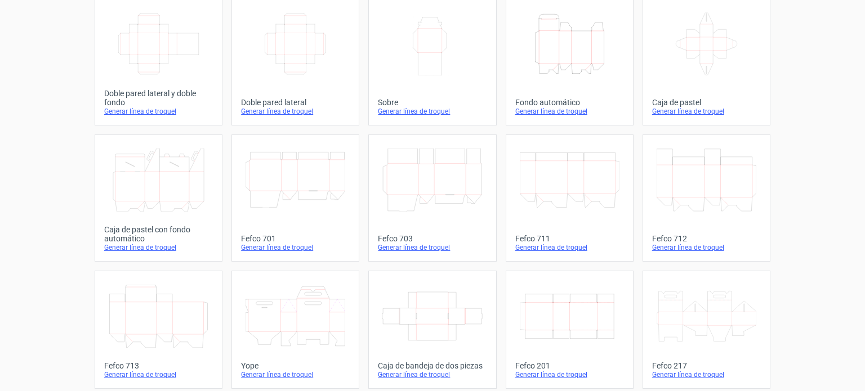
scroll to position [225, 0]
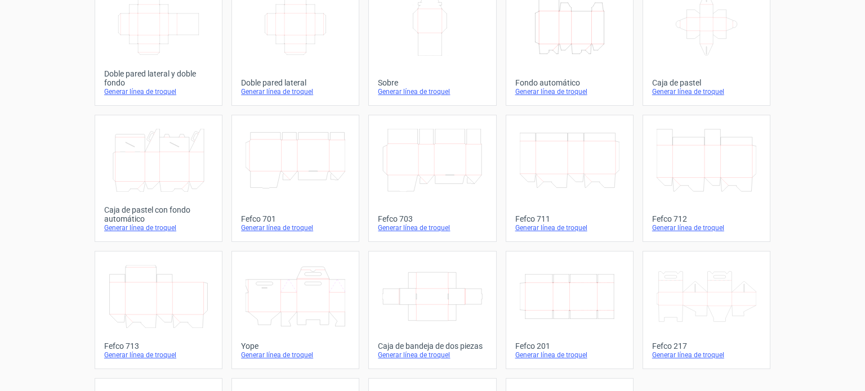
click at [682, 311] on icon at bounding box center [707, 296] width 100 height 63
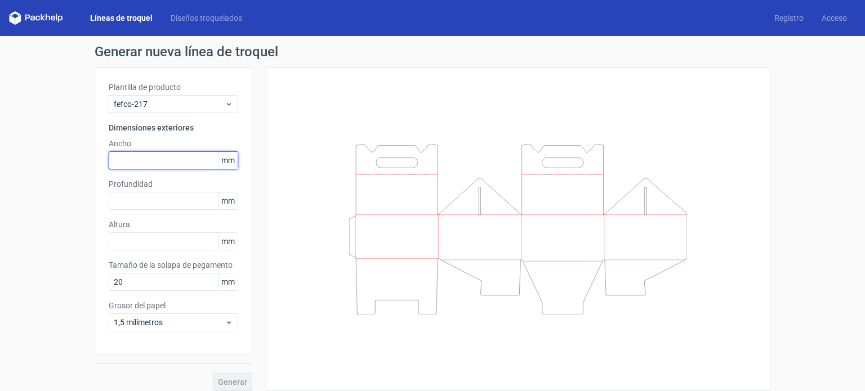
click at [135, 159] on input "text" at bounding box center [174, 161] width 130 height 18
type input "200"
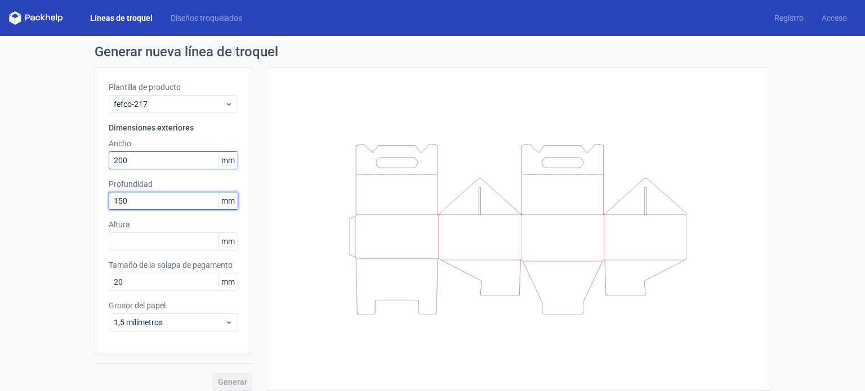
type input "150"
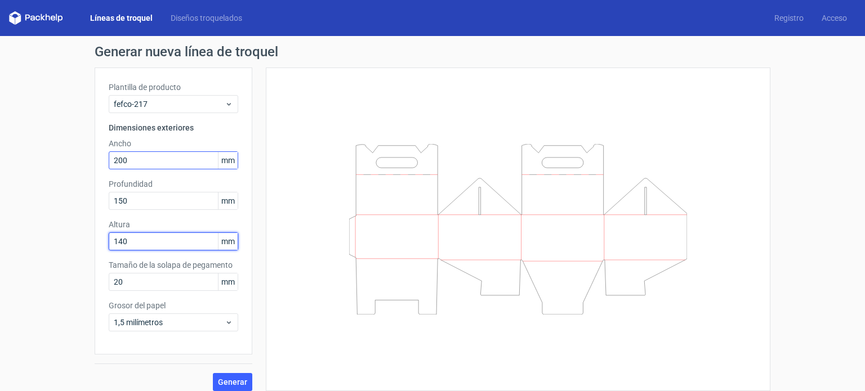
type input "140"
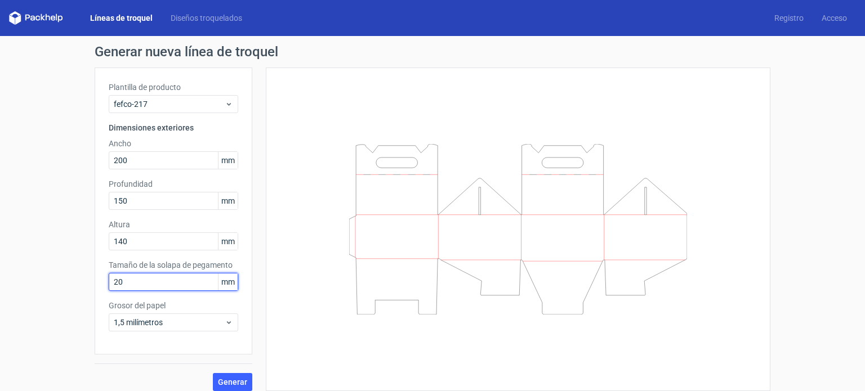
scroll to position [8, 0]
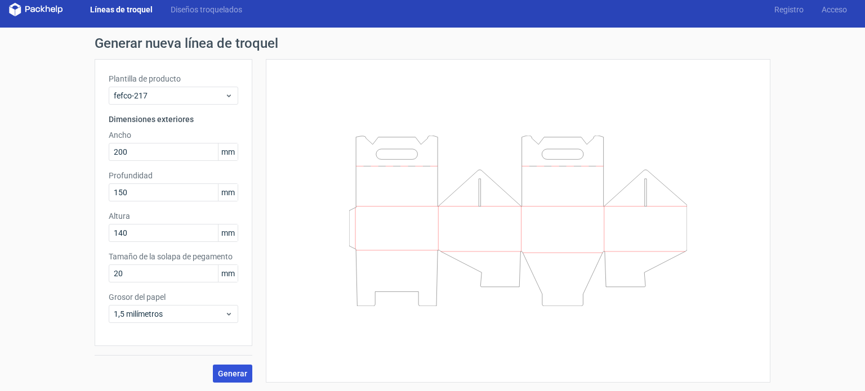
click at [221, 372] on font "Generar" at bounding box center [232, 374] width 29 height 9
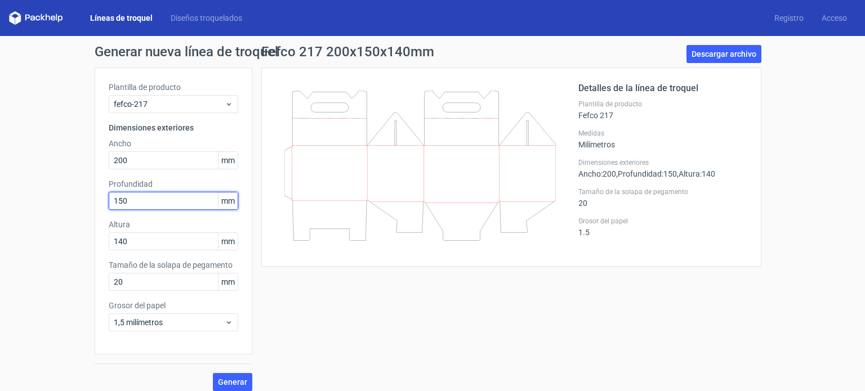
drag, startPoint x: 122, startPoint y: 198, endPoint x: 77, endPoint y: 202, distance: 45.2
click at [77, 202] on div "Generar nueva línea de troquel Plantilla de producto fefco-217 Dimensiones exte…" at bounding box center [432, 218] width 865 height 364
type input "140"
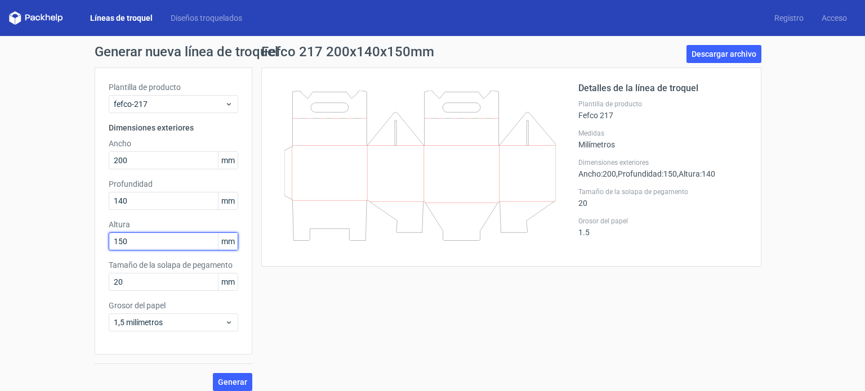
type input "150"
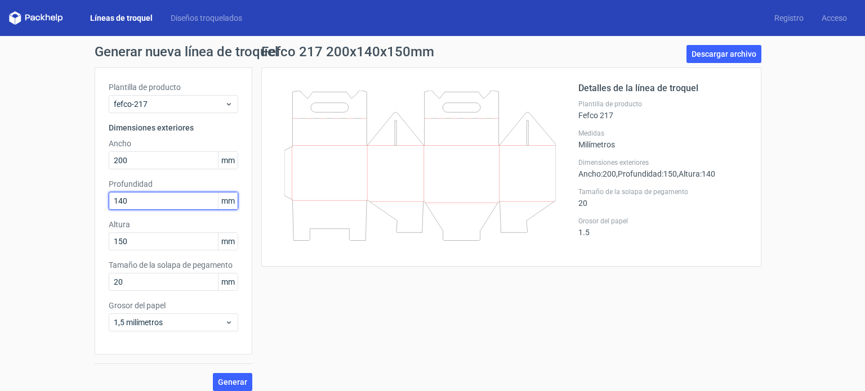
drag, startPoint x: 136, startPoint y: 205, endPoint x: 178, endPoint y: 304, distance: 107.0
click at [72, 240] on div "Generar nueva línea de troquel Plantilla de producto fefco-217 Dimensiones exte…" at bounding box center [432, 218] width 865 height 364
click at [381, 337] on div "Fefco 217 200x140x150mm Descargar archivo Detalles de la línea de troquel Plant…" at bounding box center [511, 218] width 518 height 346
click at [350, 199] on icon at bounding box center [420, 166] width 272 height 150
drag, startPoint x: 344, startPoint y: 198, endPoint x: 340, endPoint y: 204, distance: 7.1
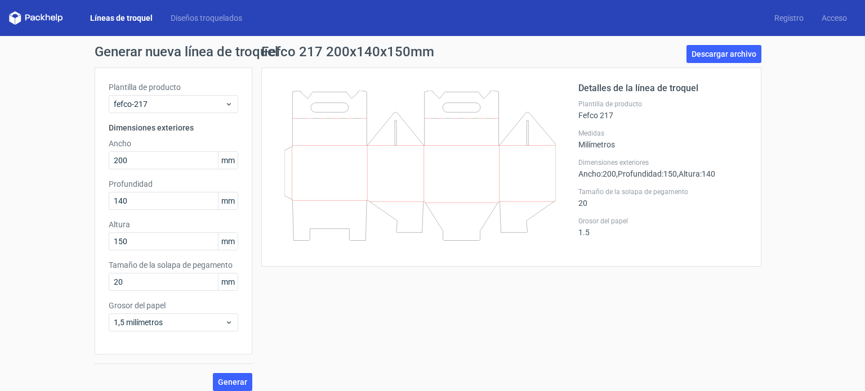
click at [342, 201] on icon at bounding box center [420, 166] width 272 height 150
click at [338, 205] on icon at bounding box center [420, 166] width 272 height 150
click at [336, 203] on icon at bounding box center [420, 166] width 272 height 150
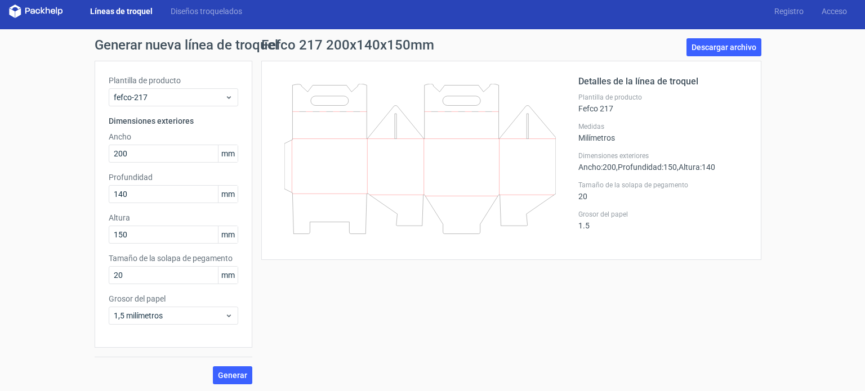
scroll to position [8, 0]
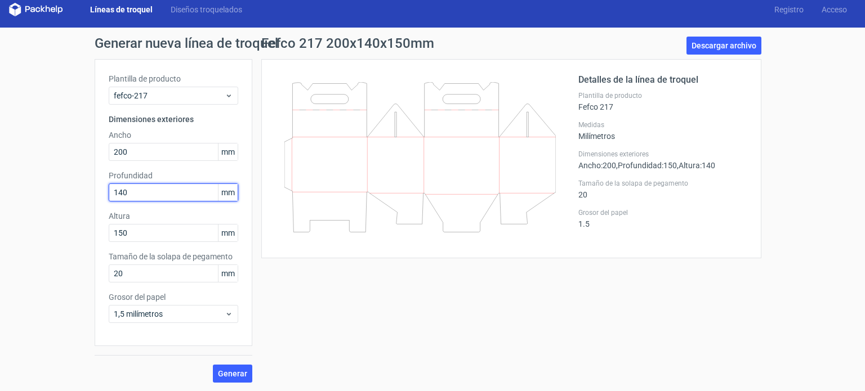
drag, startPoint x: 122, startPoint y: 195, endPoint x: 83, endPoint y: 194, distance: 38.9
click at [83, 194] on div "Generar nueva línea de troquel Plantilla de producto fefco-217 Dimensiones exte…" at bounding box center [432, 210] width 865 height 364
click at [213, 365] on button "Generar" at bounding box center [232, 374] width 39 height 18
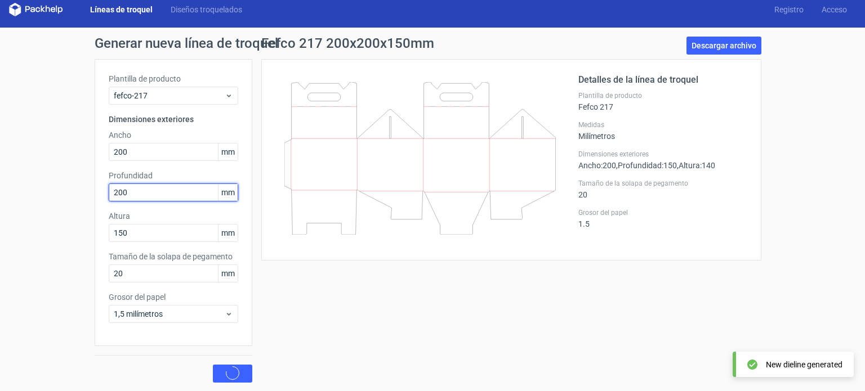
click at [213, 365] on button "Generar" at bounding box center [232, 374] width 39 height 18
drag, startPoint x: 130, startPoint y: 191, endPoint x: 91, endPoint y: 209, distance: 42.8
click at [95, 209] on div "Plantilla de producto fefco-217 Dimensiones exteriores Ancho 200 mm Profundidad…" at bounding box center [174, 202] width 158 height 287
click at [213, 365] on button "Generar" at bounding box center [232, 374] width 39 height 18
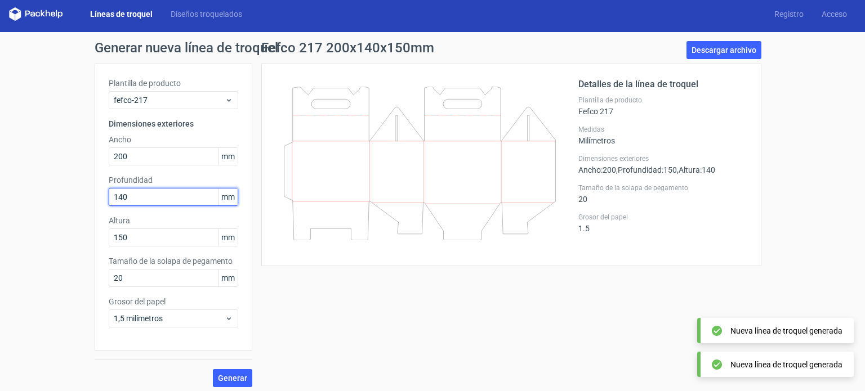
scroll to position [0, 0]
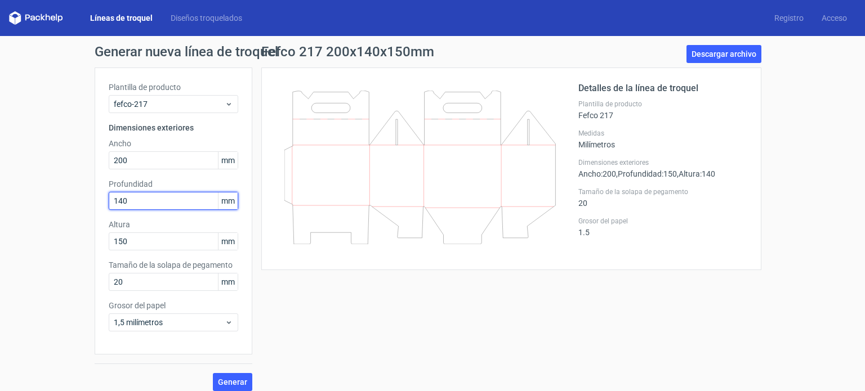
drag, startPoint x: 136, startPoint y: 204, endPoint x: 88, endPoint y: 209, distance: 48.1
click at [88, 209] on div "Generar nueva línea de troquel Plantilla de producto fefco-217 Dimensiones exte…" at bounding box center [432, 218] width 865 height 364
type input "160"
click at [213, 373] on button "Generar" at bounding box center [232, 382] width 39 height 18
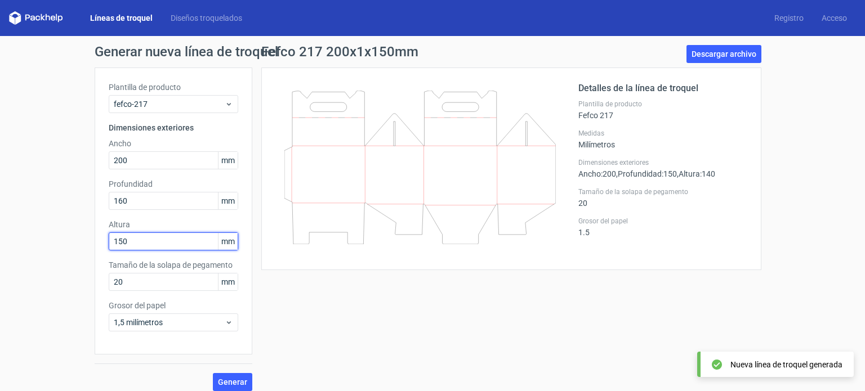
drag, startPoint x: 128, startPoint y: 241, endPoint x: 90, endPoint y: 248, distance: 38.6
click at [95, 248] on div "Plantilla de producto fefco-217 Dimensiones exteriores Ancho 200 mm Profundidad…" at bounding box center [174, 211] width 158 height 287
type input "140"
click at [213, 373] on button "Generar" at bounding box center [232, 382] width 39 height 18
click at [352, 310] on div "Fefco 217 200x160x140mm Descargar archivo Detalles de la línea de troquel Plant…" at bounding box center [511, 218] width 518 height 346
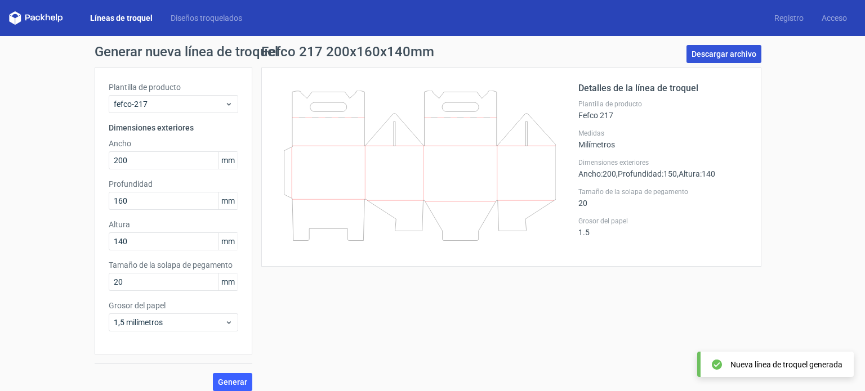
click at [719, 54] on font "Descargar archivo" at bounding box center [724, 54] width 65 height 9
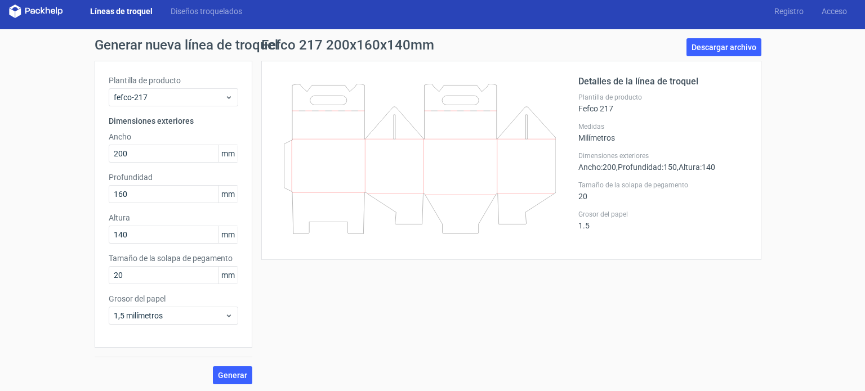
scroll to position [8, 0]
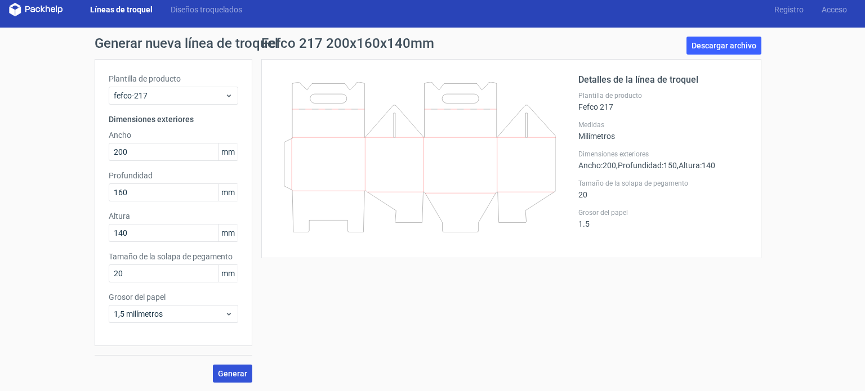
click at [228, 376] on font "Generar" at bounding box center [232, 374] width 29 height 9
click at [231, 370] on circle at bounding box center [232, 373] width 14 height 14
